Goal: Task Accomplishment & Management: Use online tool/utility

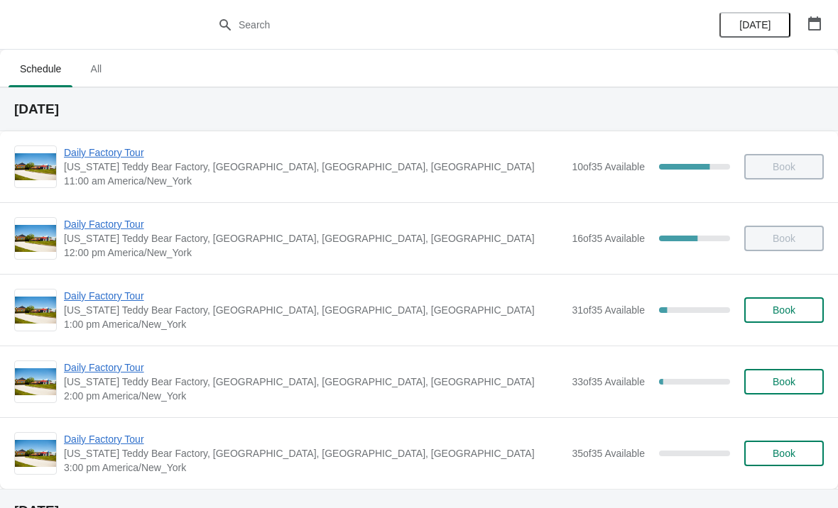
click at [127, 298] on span "Daily Factory Tour" at bounding box center [314, 296] width 501 height 14
click at [112, 302] on span "Daily Factory Tour" at bounding box center [314, 296] width 501 height 14
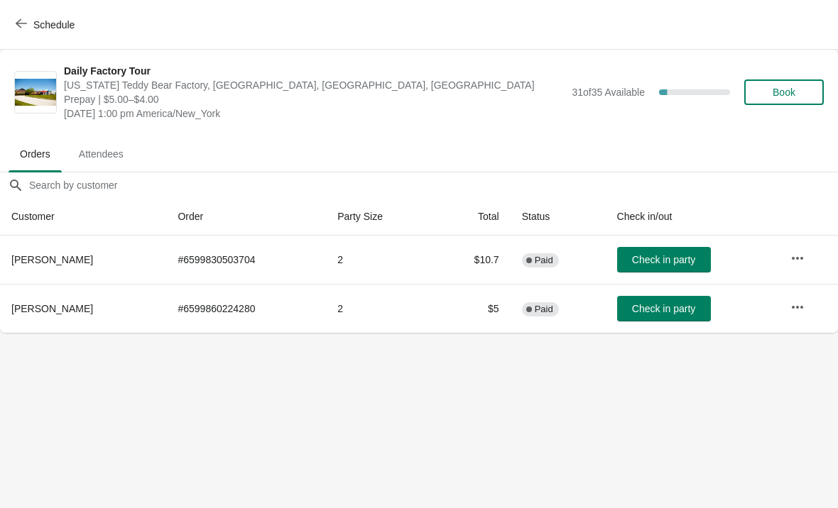
click at [679, 261] on span "Check in party" at bounding box center [663, 259] width 63 height 11
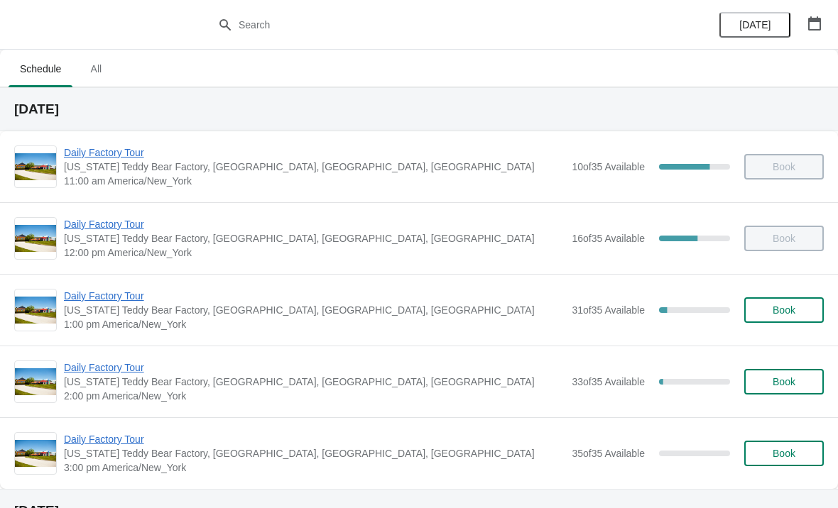
click at [138, 298] on span "Daily Factory Tour" at bounding box center [314, 296] width 501 height 14
click at [151, 290] on span "Daily Factory Tour" at bounding box center [314, 296] width 501 height 14
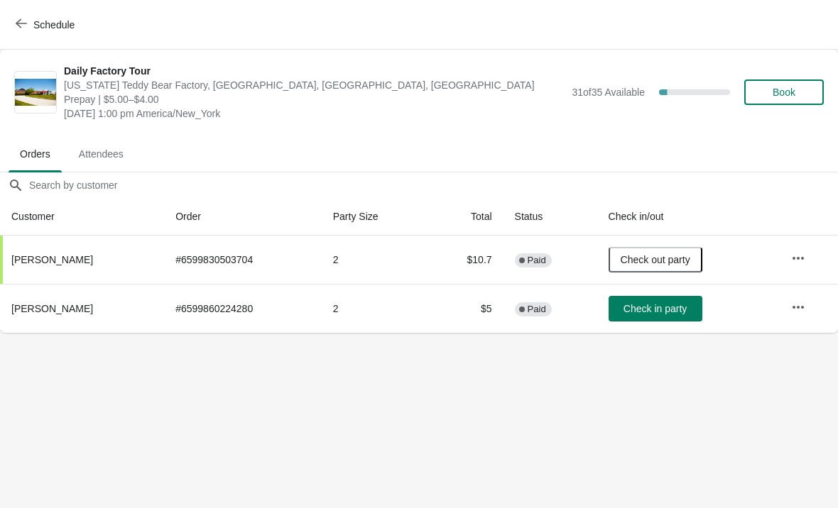
click at [683, 312] on span "Check in party" at bounding box center [655, 308] width 63 height 11
